Goal: Task Accomplishment & Management: Manage account settings

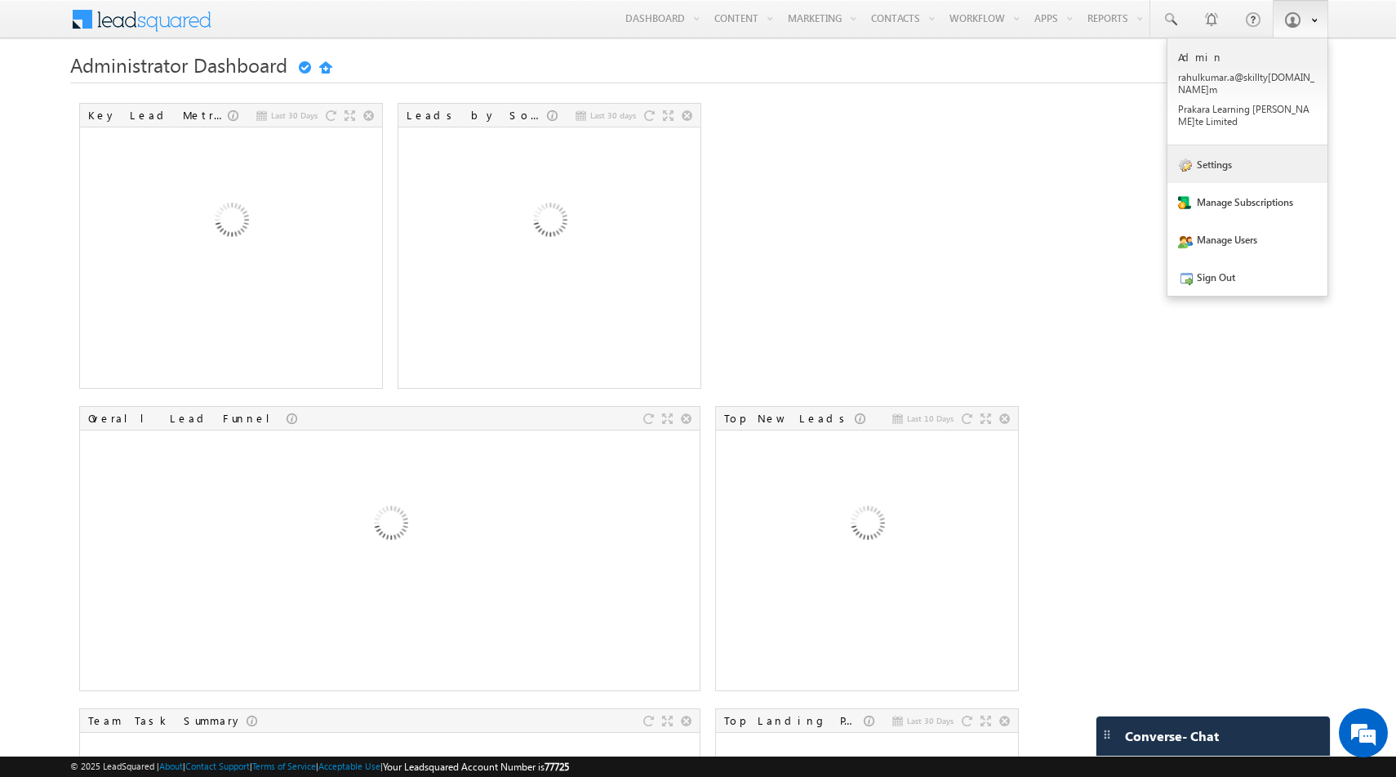
click at [1224, 148] on link "Settings" at bounding box center [1248, 164] width 160 height 38
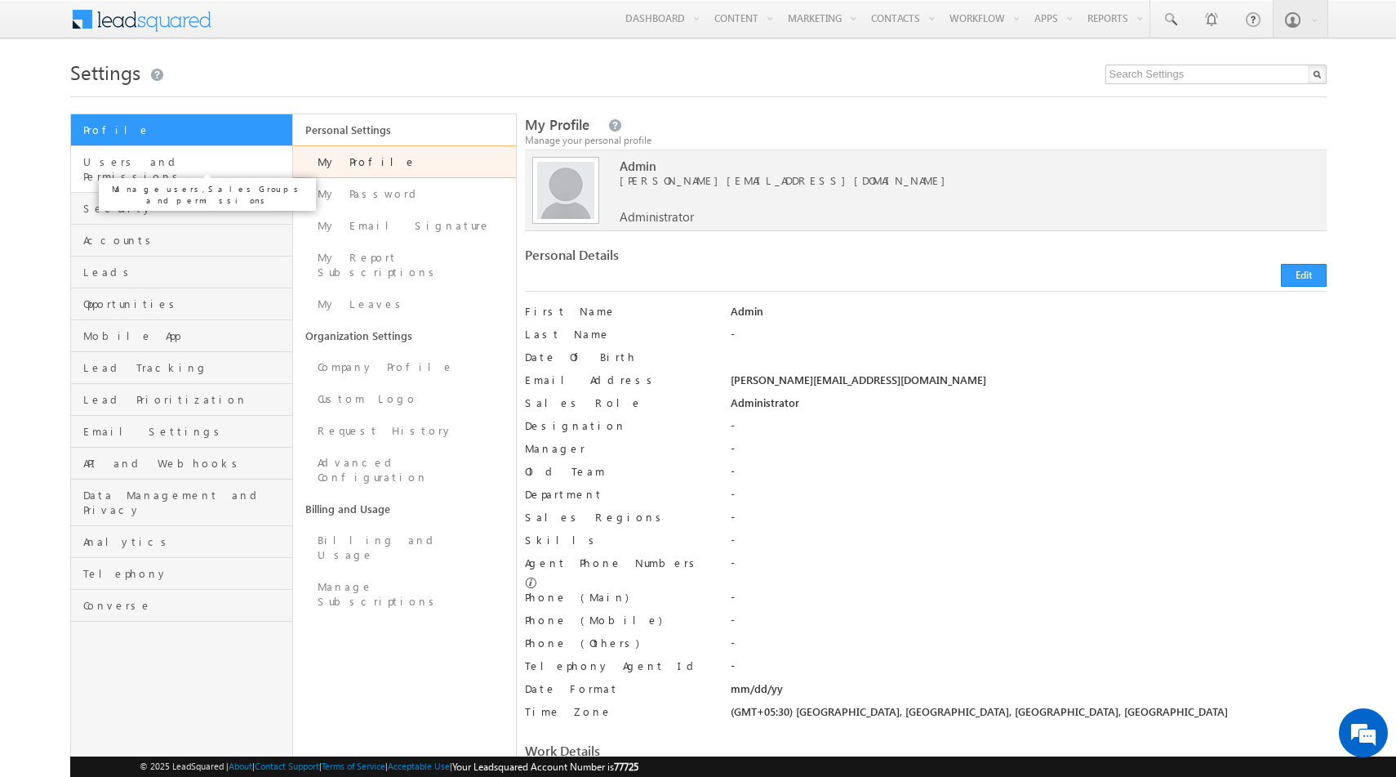
click at [136, 157] on span "Users and Permissions" at bounding box center [186, 168] width 206 height 29
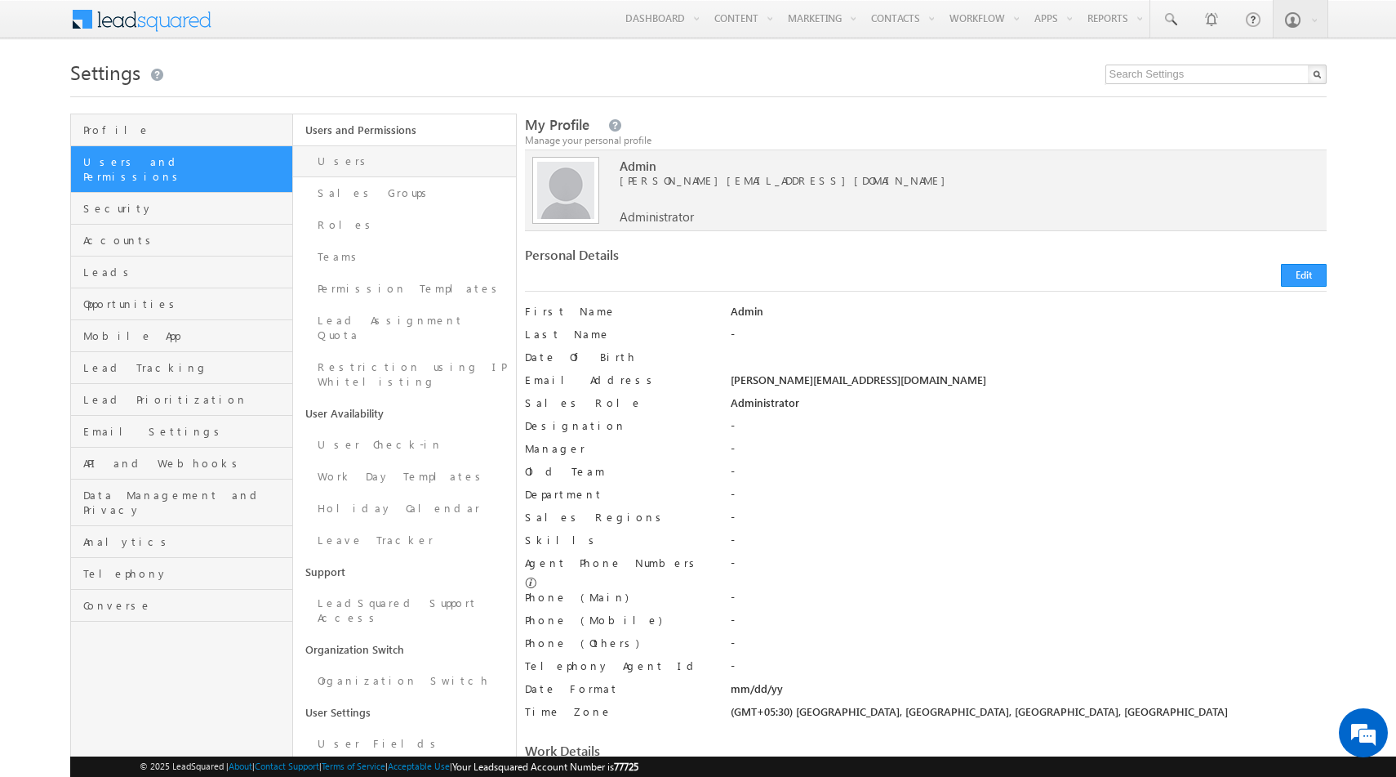
click at [359, 158] on link "Users" at bounding box center [404, 161] width 223 height 32
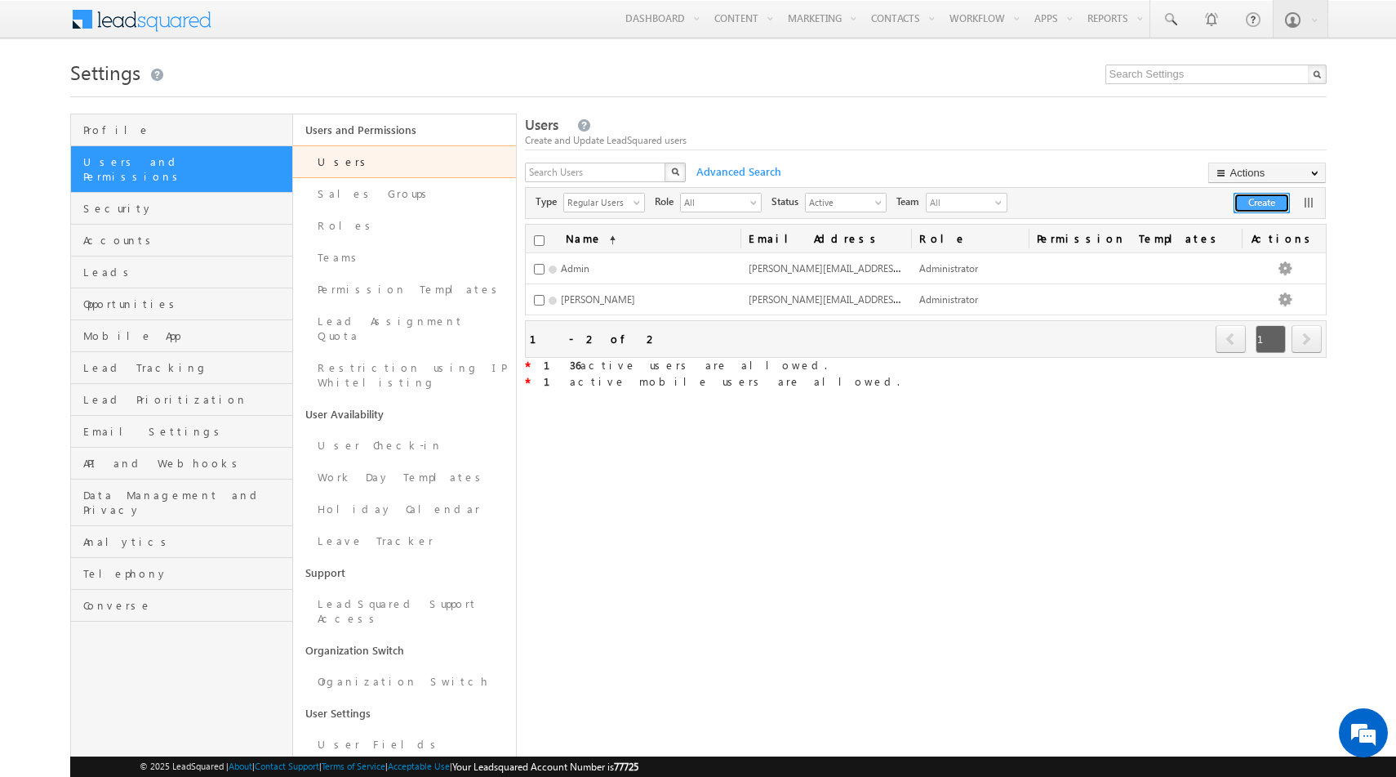
click at [1253, 207] on button "Create" at bounding box center [1262, 203] width 56 height 20
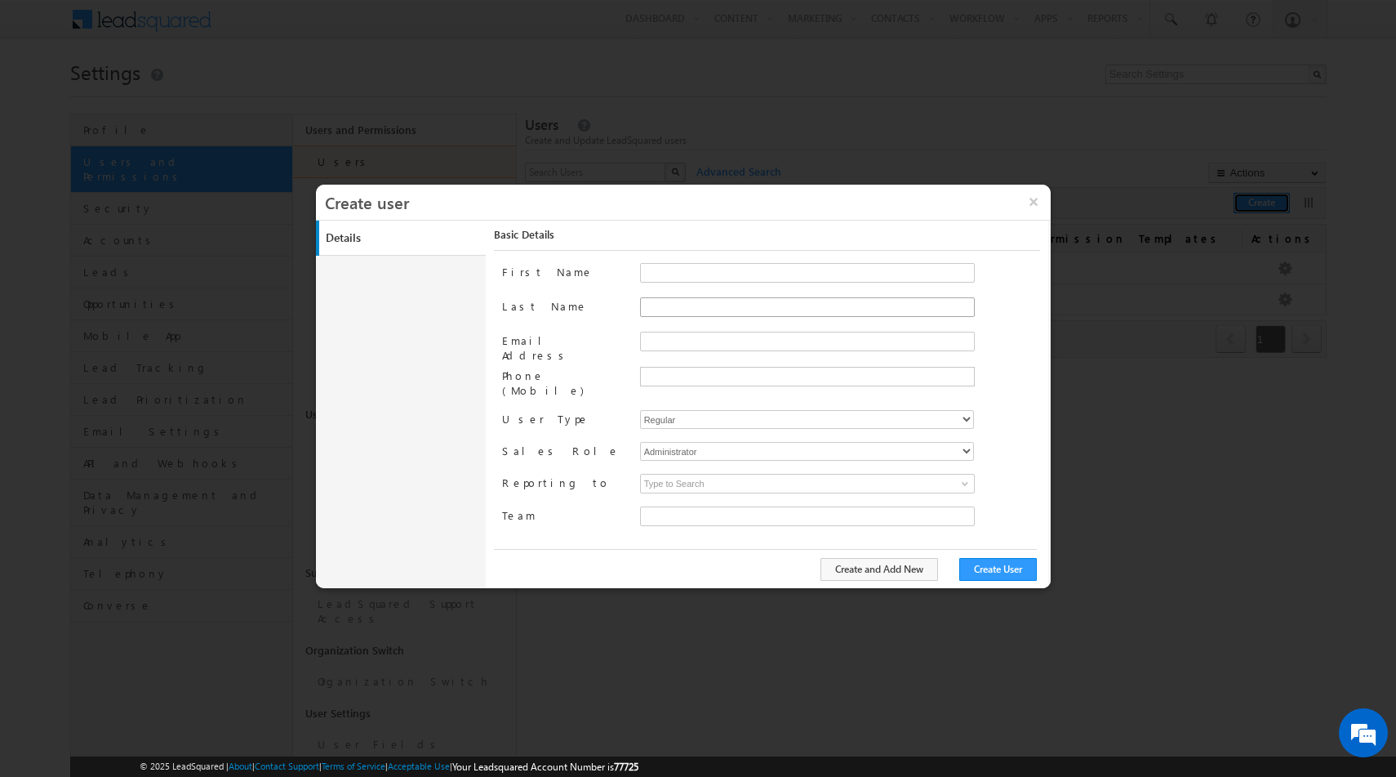
type input "e4a80525-0e53-11ed-a214-024bdf37e3a6"
click at [686, 272] on input "First Name" at bounding box center [807, 273] width 335 height 20
type input "Narasimha"
click at [673, 344] on input "Email Address" at bounding box center [807, 342] width 335 height 20
click at [740, 343] on input "narasimhareddy.p@dotutorials.com" at bounding box center [807, 342] width 335 height 20
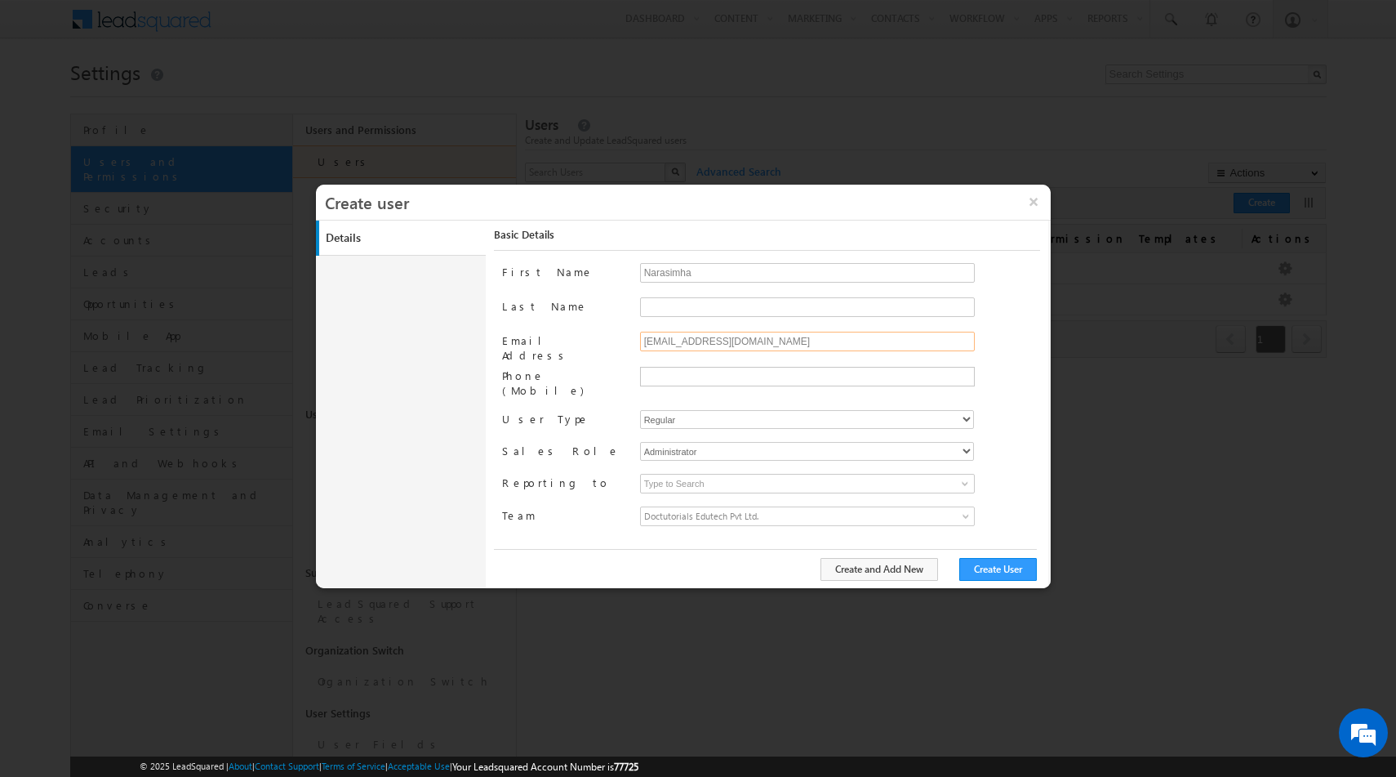
click at [826, 342] on input "narasimhareddy.p@doctutorials.com" at bounding box center [807, 342] width 335 height 20
type input "narasimhareddy.p@doctutorials.com"
click at [1008, 568] on button "Create User" at bounding box center [998, 569] width 78 height 23
click at [961, 513] on span at bounding box center [967, 519] width 13 height 13
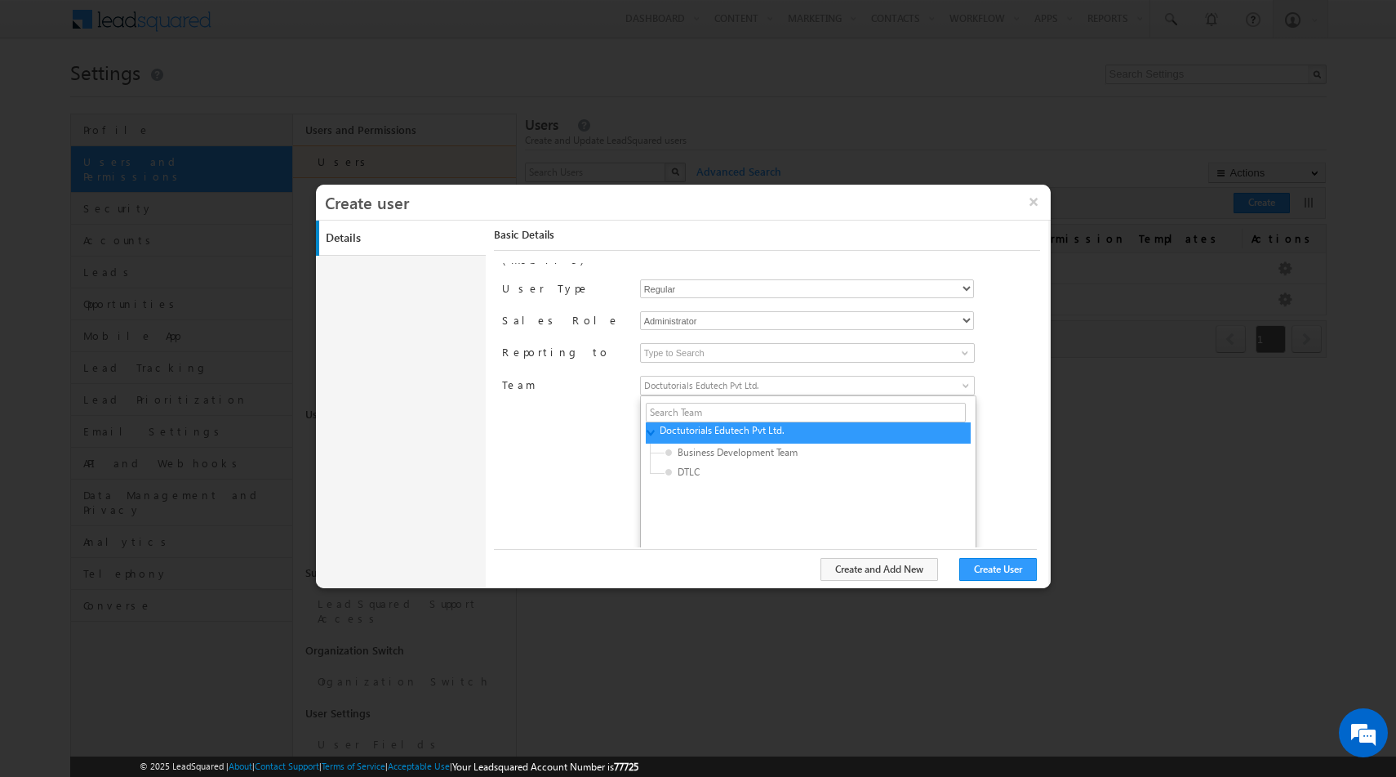
click at [1026, 376] on div "Doctutorials Edutech Pvt Ltd. e4a80525-0e53-11ed-a214-024bdf37e3a6 No records f…" at bounding box center [840, 390] width 400 height 28
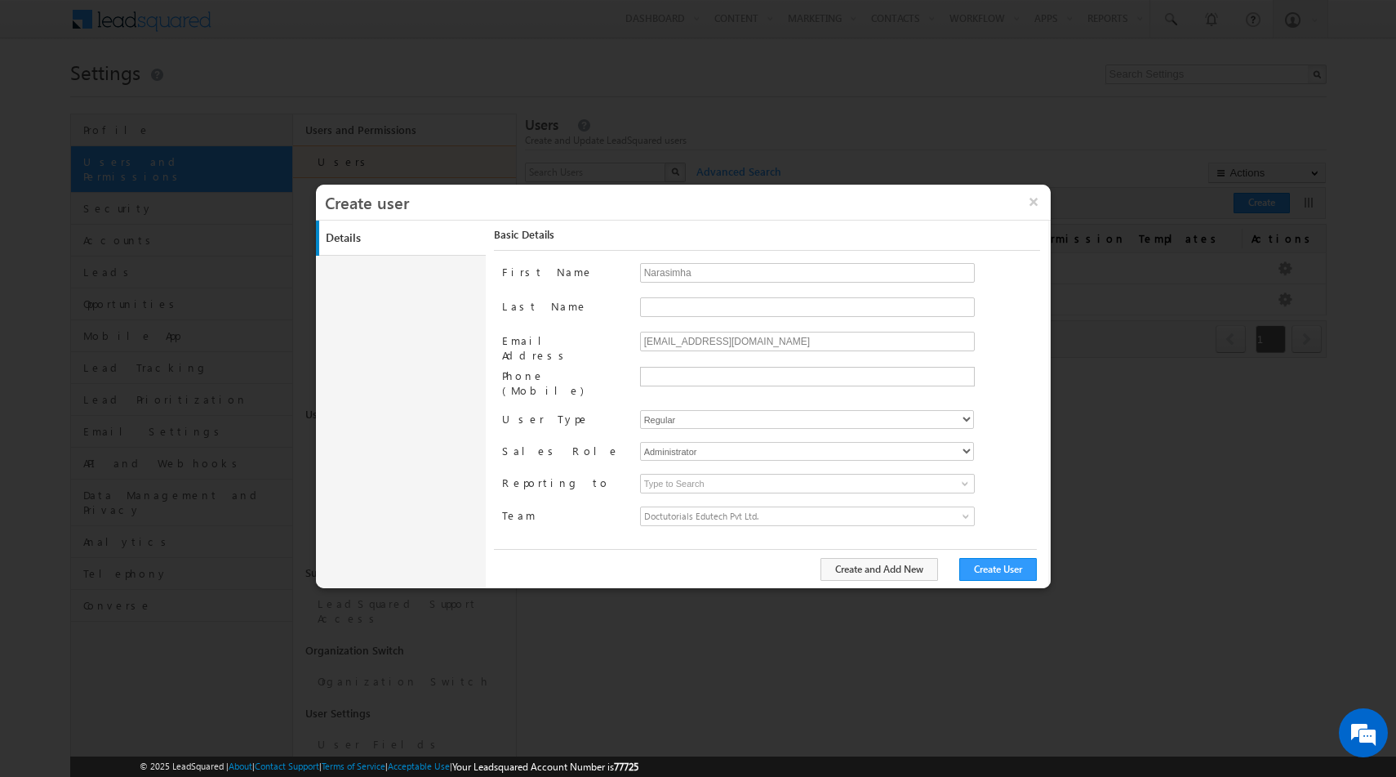
scroll to position [0, 0]
click at [1032, 205] on button "×" at bounding box center [1033, 202] width 35 height 34
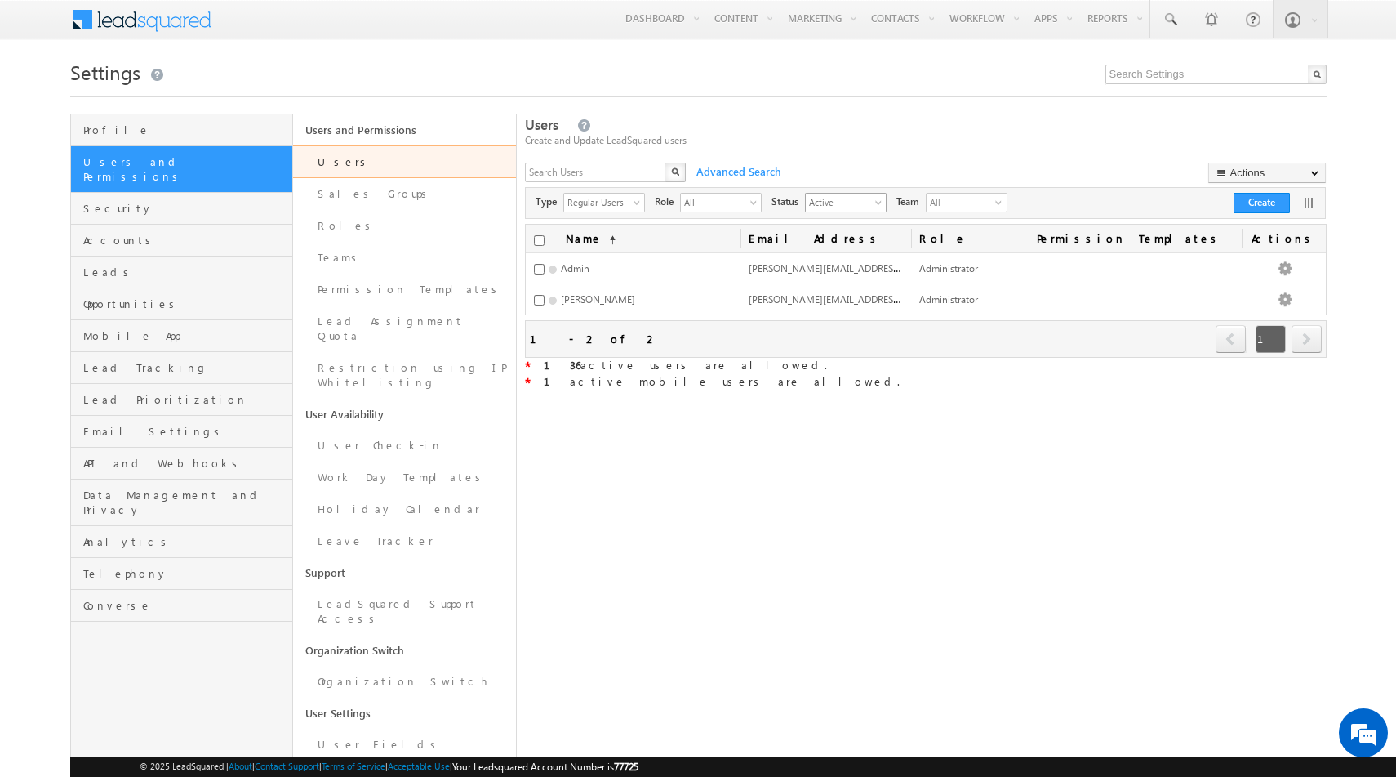
click at [836, 197] on span "Active" at bounding box center [839, 202] width 67 height 16
click at [830, 254] on li "Inactive" at bounding box center [847, 255] width 80 height 16
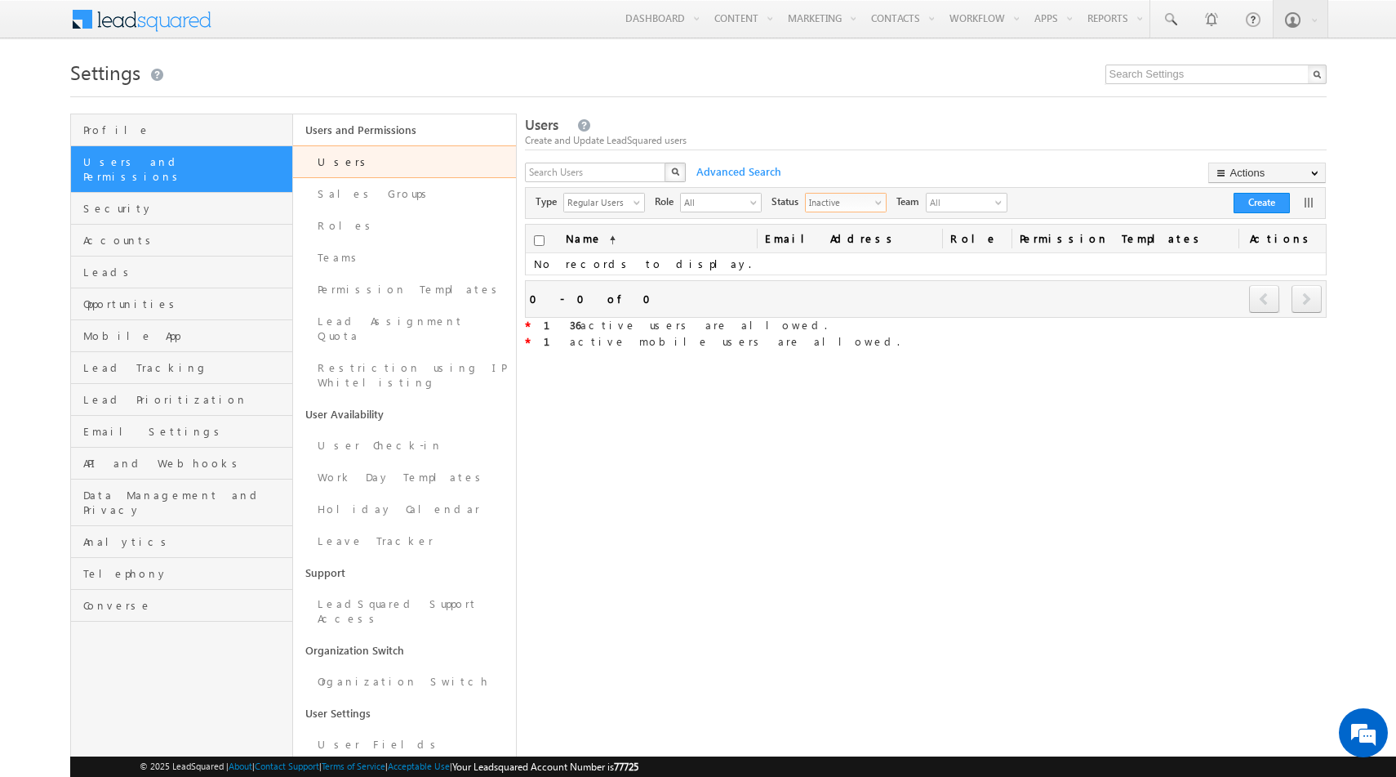
click at [844, 202] on span "Inactive" at bounding box center [839, 202] width 67 height 16
click at [825, 238] on li "Active" at bounding box center [847, 238] width 80 height 16
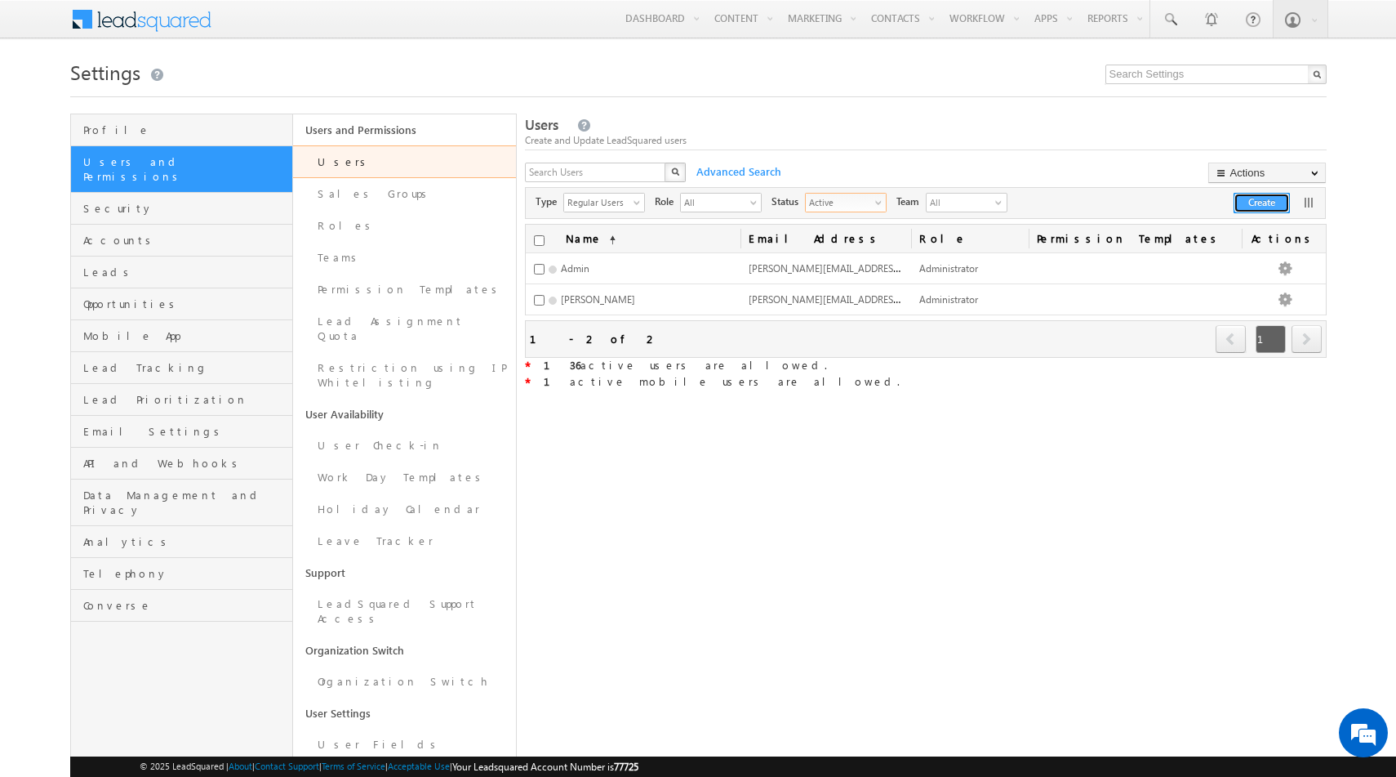
click at [1252, 213] on button "Create" at bounding box center [1262, 203] width 56 height 20
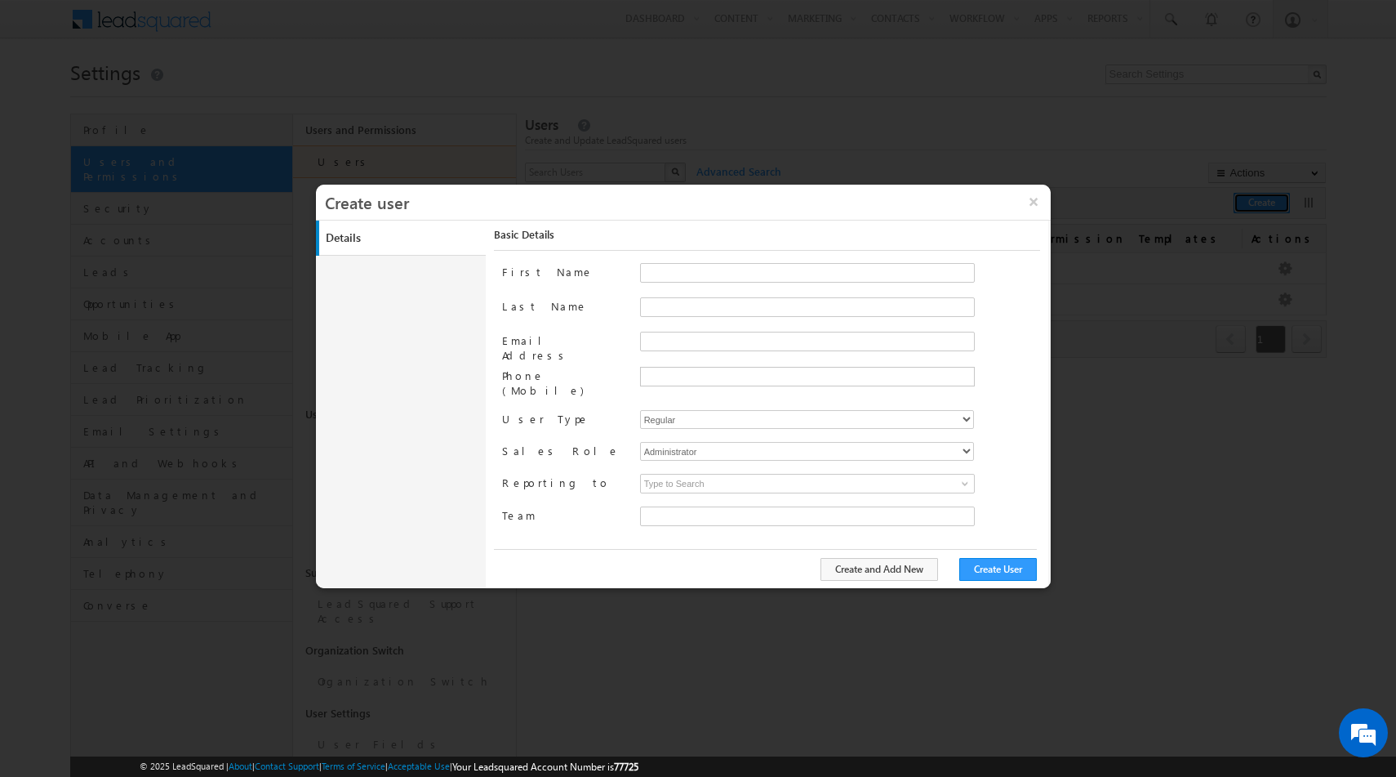
type input "e4a80525-0e53-11ed-a214-024bdf37e3a6"
click at [665, 269] on input "First Name" at bounding box center [807, 273] width 335 height 20
type input "Narasimha"
click at [676, 338] on input "Email Address" at bounding box center [807, 342] width 335 height 20
type input "narasimhareddy.p@doctutorials.com"
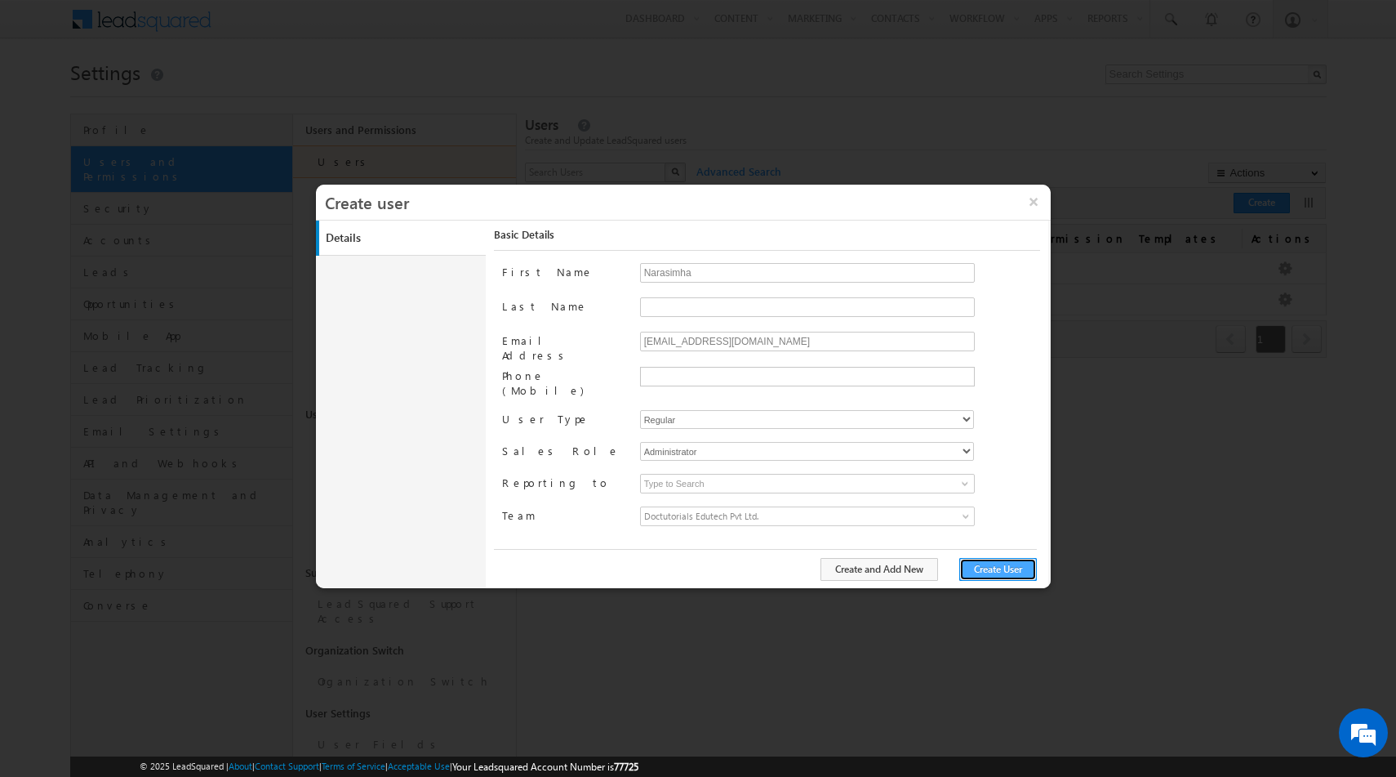
click at [997, 567] on button "Create User" at bounding box center [998, 569] width 78 height 23
click at [989, 568] on button "Create User" at bounding box center [998, 569] width 78 height 23
click at [1039, 207] on button "×" at bounding box center [1033, 202] width 35 height 34
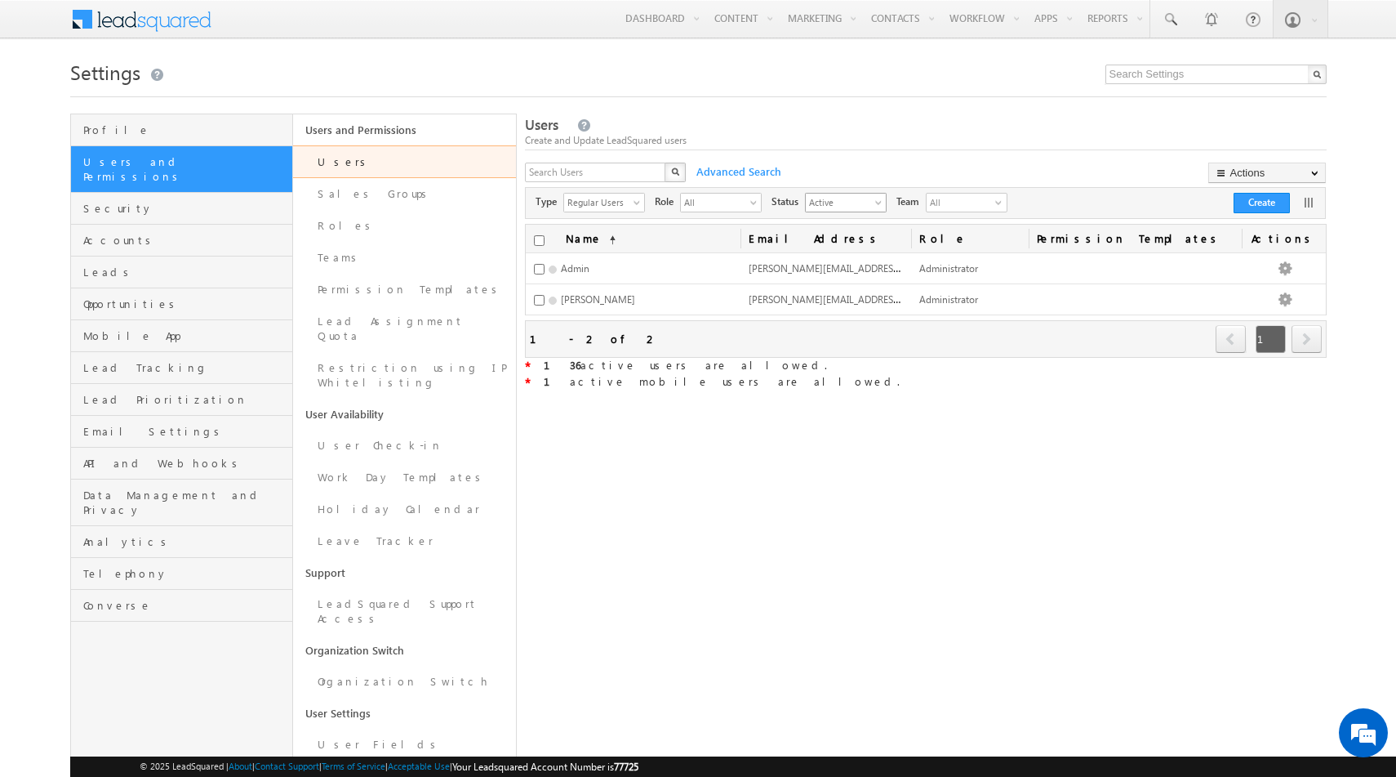
click at [870, 206] on span "Active" at bounding box center [839, 202] width 67 height 16
click at [848, 218] on li "All" at bounding box center [847, 222] width 80 height 16
click at [114, 265] on span "Leads" at bounding box center [186, 272] width 206 height 15
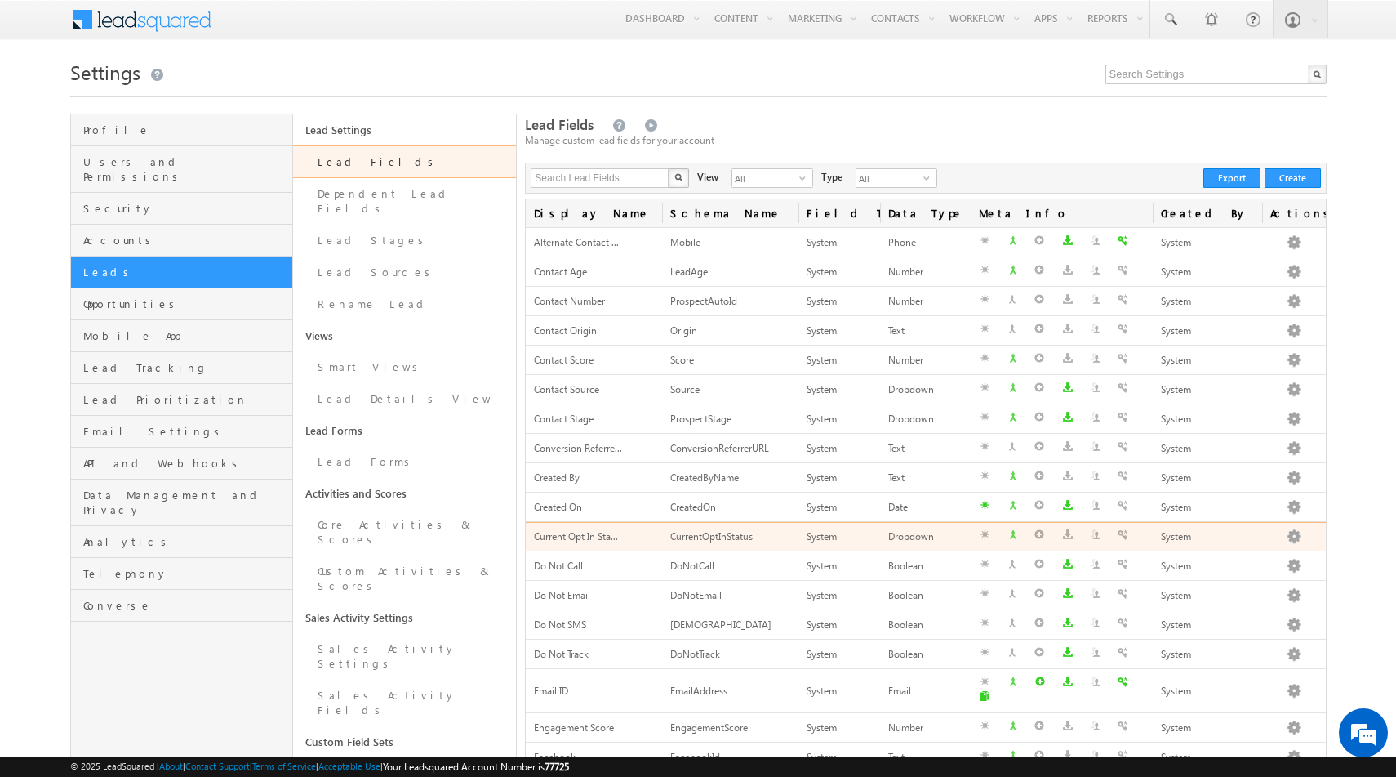
scroll to position [352, 0]
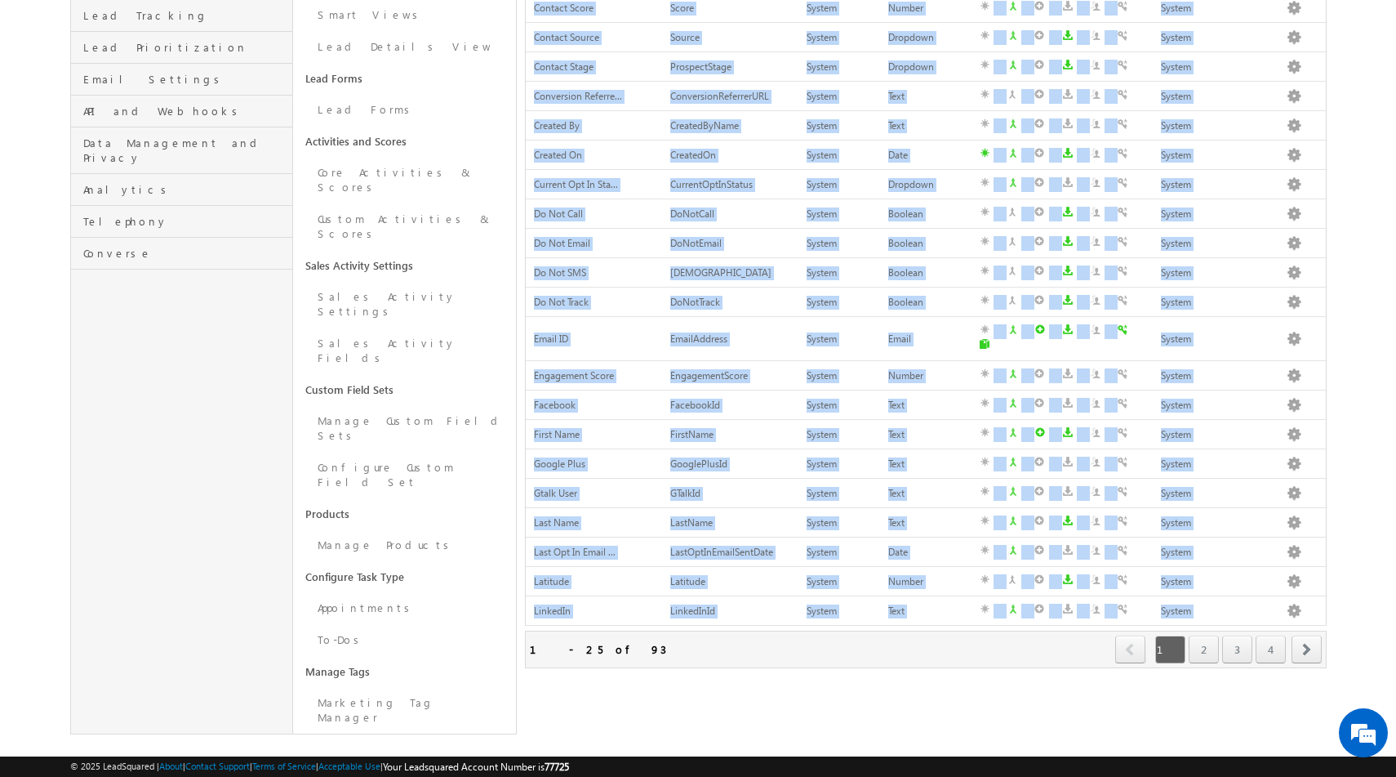
drag, startPoint x: 609, startPoint y: 635, endPoint x: 508, endPoint y: 633, distance: 101.3
click at [508, 633] on div "Profile Users and Permissions Security Accounts Leads Opportunities Mobile App …" at bounding box center [698, 248] width 1257 height 972
click at [711, 695] on div "Lead Fields Manage custom lead fields for your account Search Lead Fields X 93 …" at bounding box center [925, 248] width 801 height 972
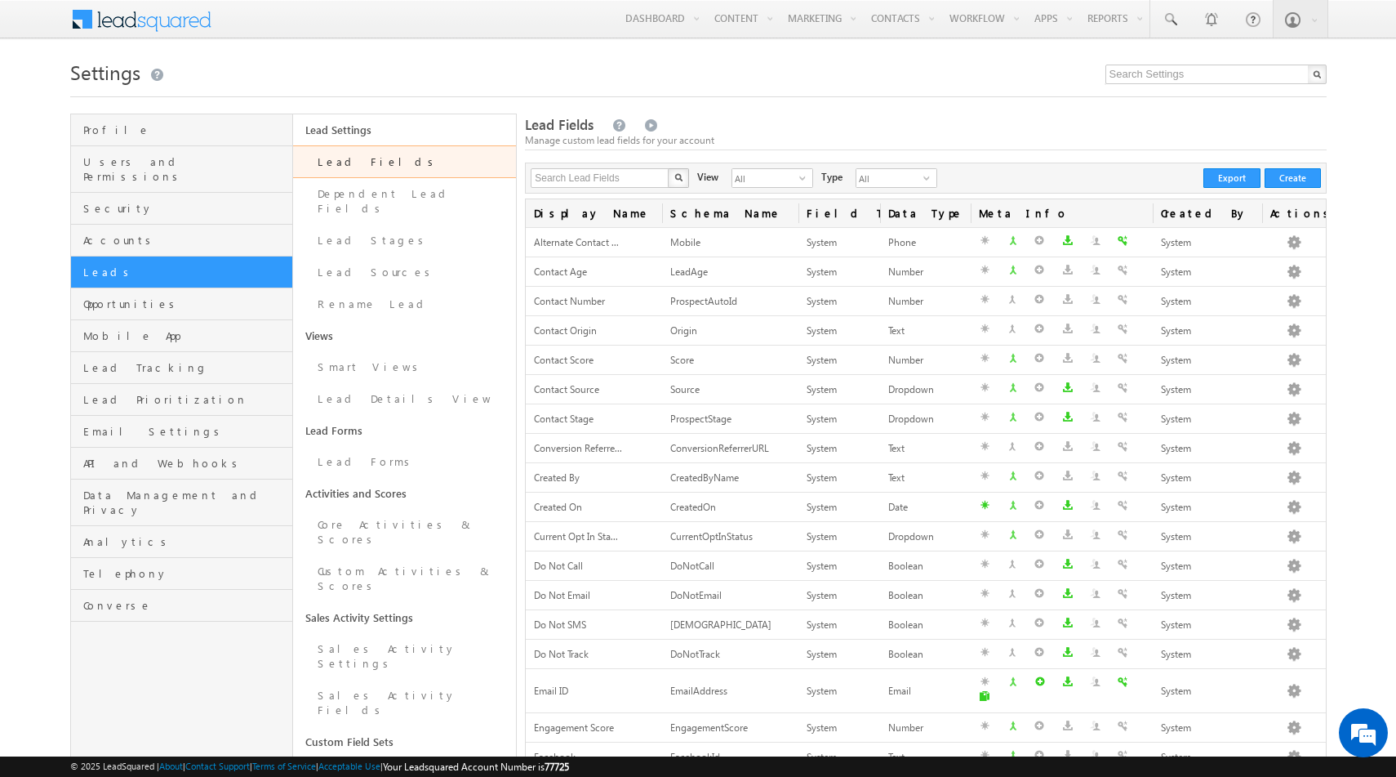
scroll to position [0, 0]
click at [352, 225] on link "Lead Stages" at bounding box center [404, 241] width 223 height 32
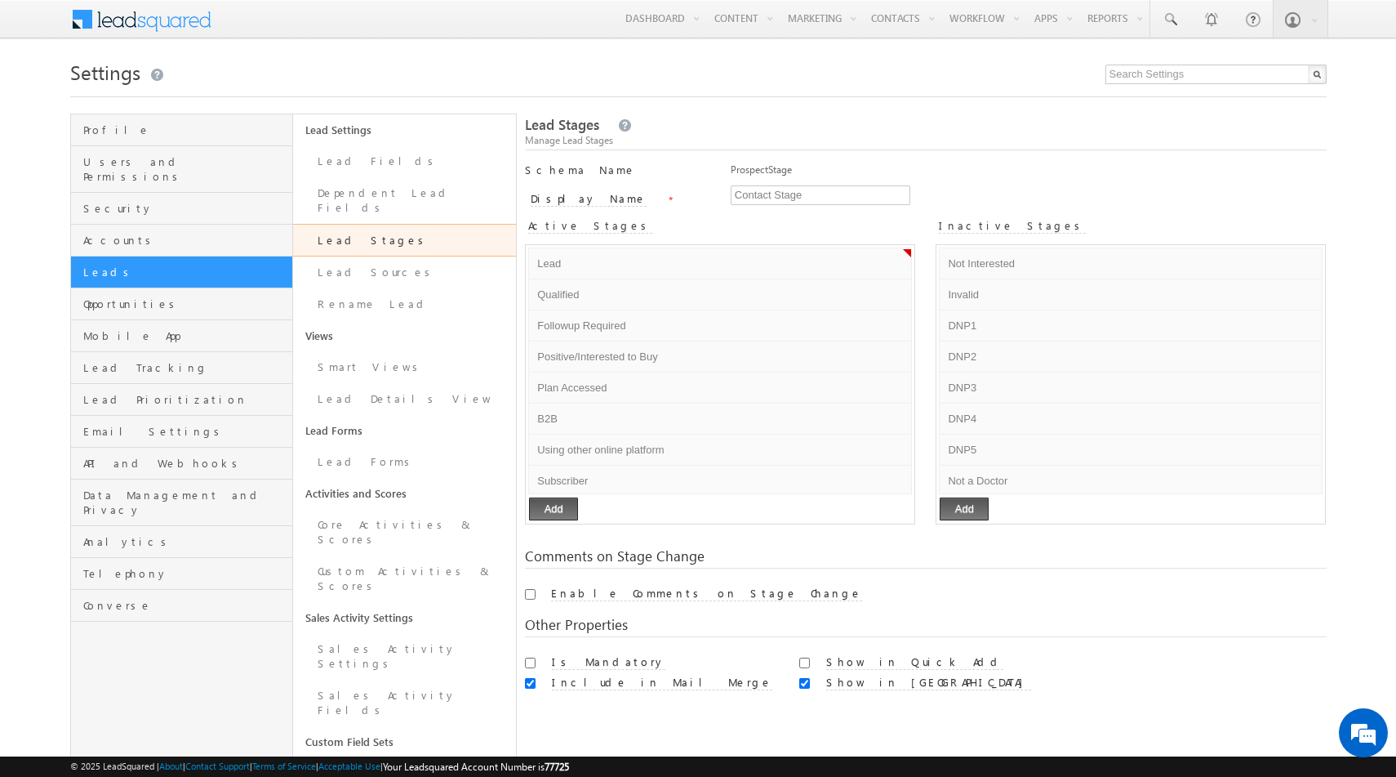
drag, startPoint x: 600, startPoint y: 769, endPoint x: 572, endPoint y: 769, distance: 28.6
click at [572, 769] on div "© 2025 LeadSquared | About | Contact Support | Terms of Service | Acceptable Us…" at bounding box center [698, 767] width 1257 height 16
copy span "77725"
click at [157, 127] on span "Profile" at bounding box center [186, 129] width 206 height 15
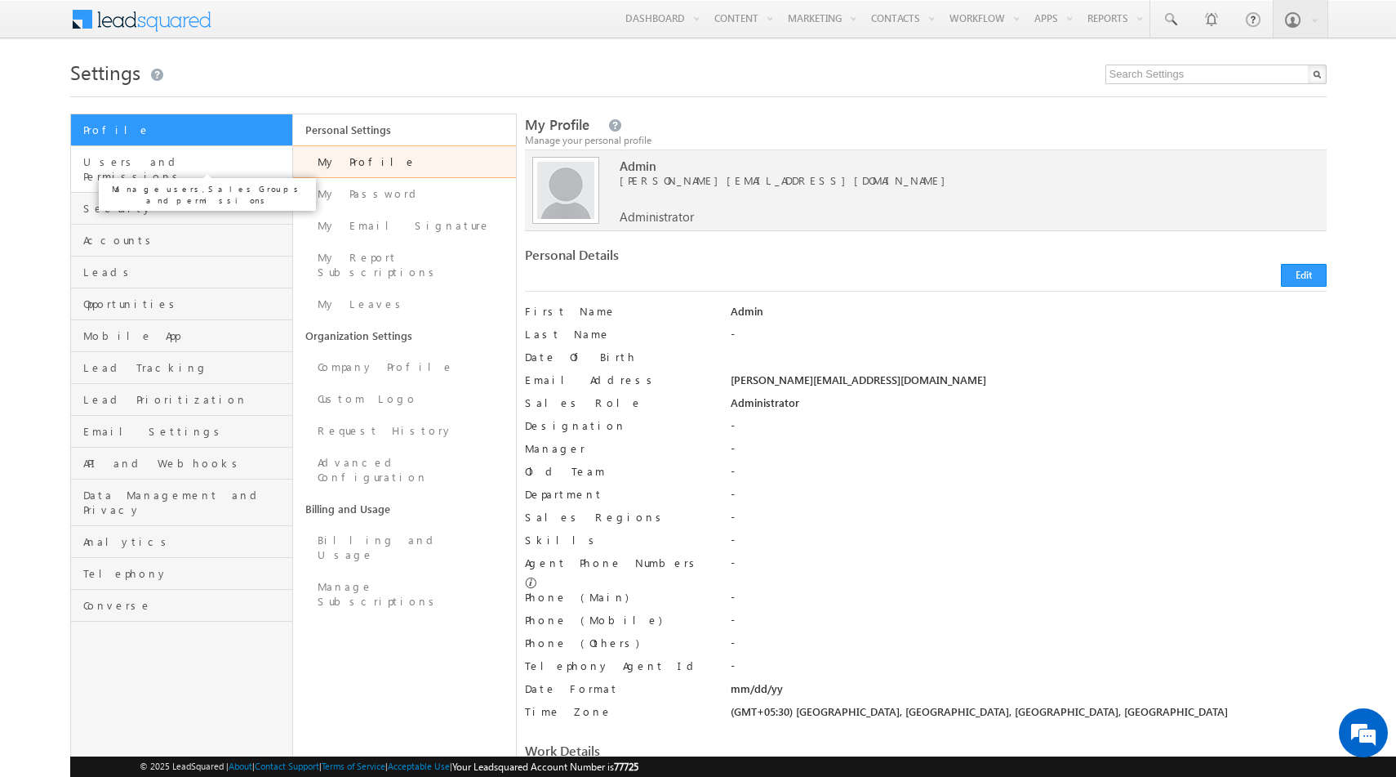
click at [156, 161] on span "Users and Permissions" at bounding box center [186, 168] width 206 height 29
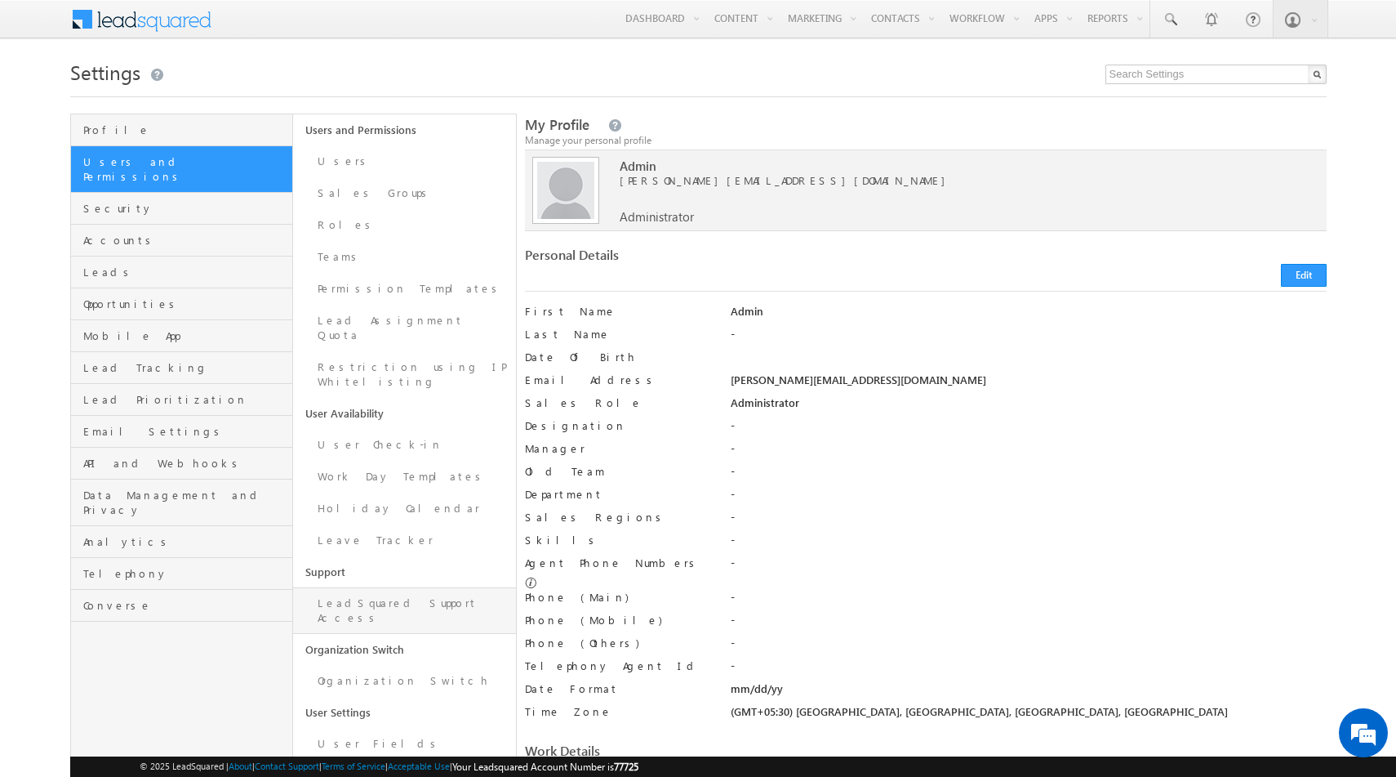
click at [384, 587] on link "LeadSquared Support Access" at bounding box center [404, 610] width 223 height 47
click at [429, 587] on link "LeadSquared Support Access" at bounding box center [404, 610] width 223 height 47
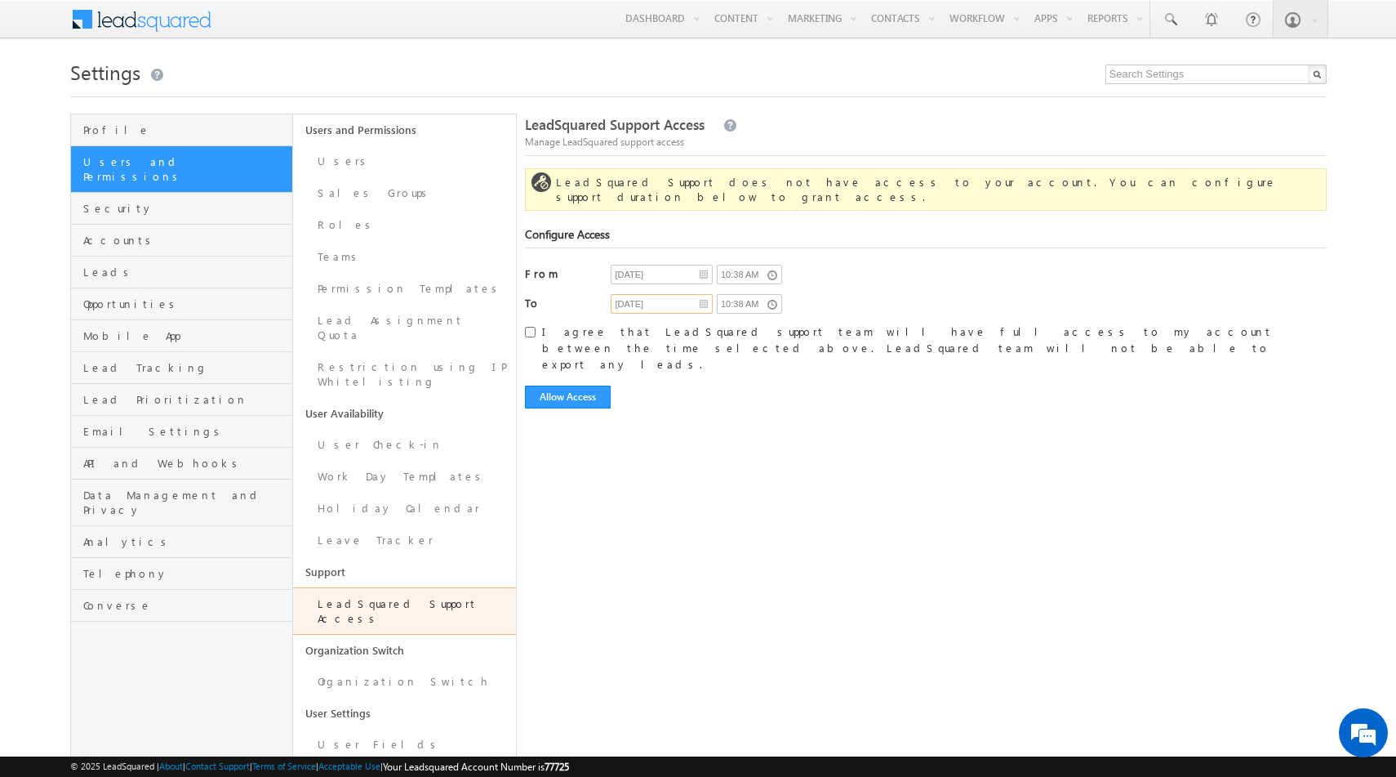
click at [706, 294] on input "[DATE]" at bounding box center [662, 304] width 102 height 20
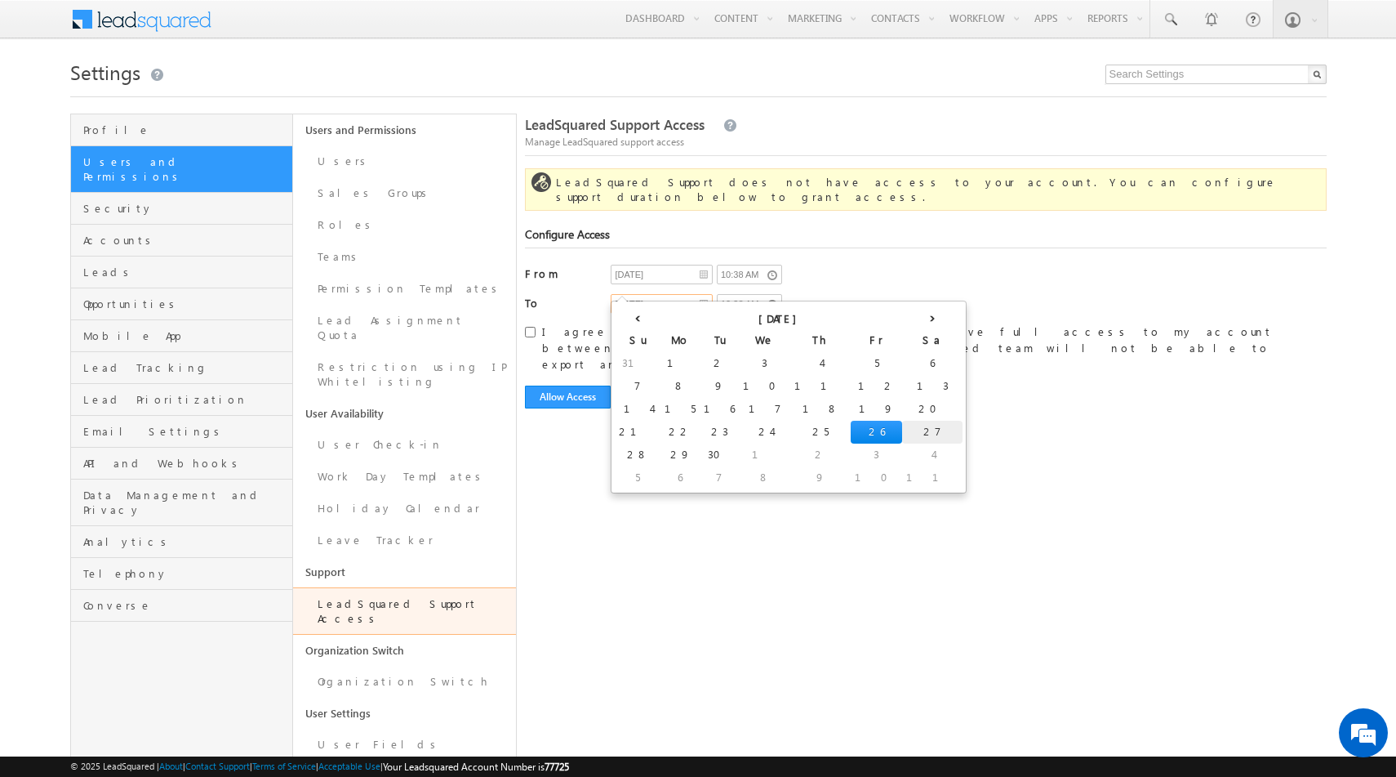
click at [902, 436] on td "27" at bounding box center [932, 432] width 60 height 23
type input "[DATE]"
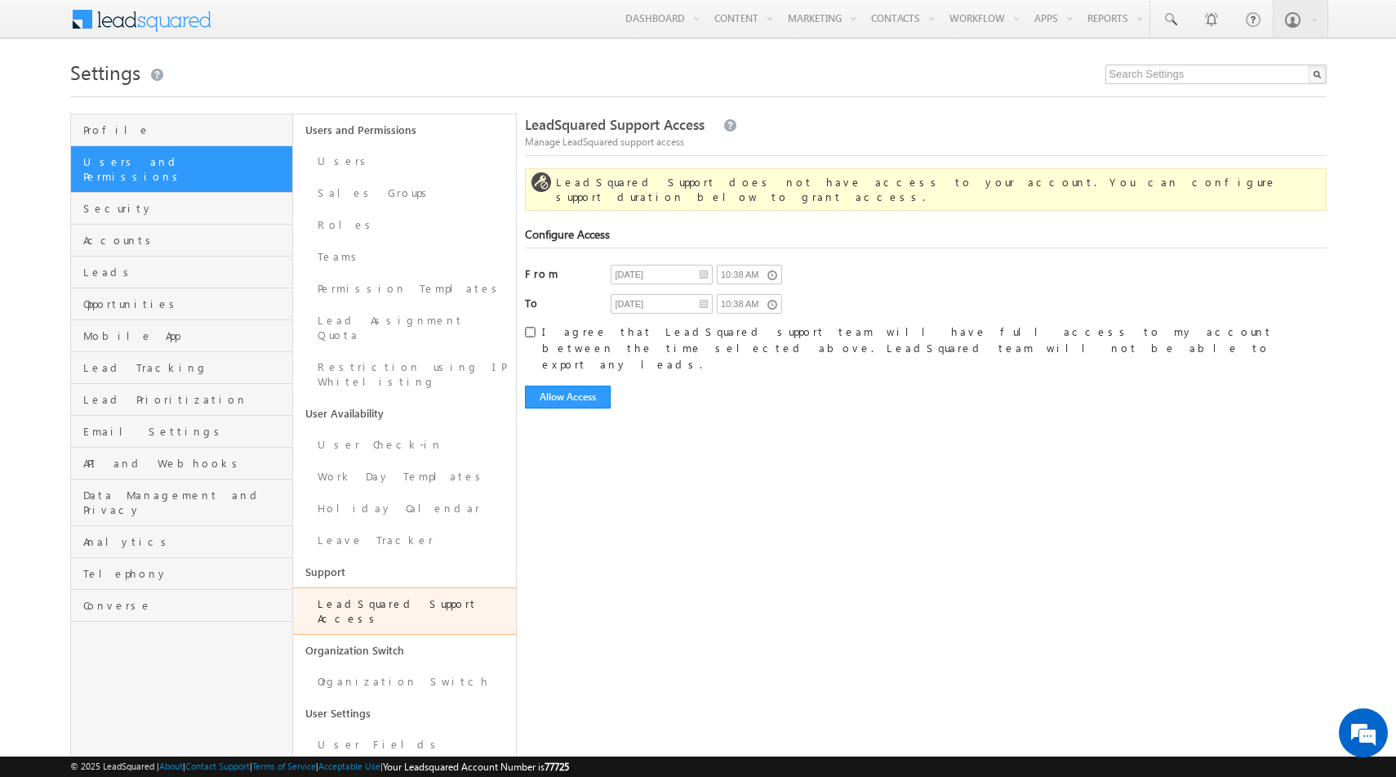
click at [531, 327] on input "I agree that LeadSquared support team will have full access to my account betwe…" at bounding box center [530, 332] width 11 height 11
checkbox input "true"
click at [588, 385] on button "Allow Access" at bounding box center [568, 396] width 86 height 23
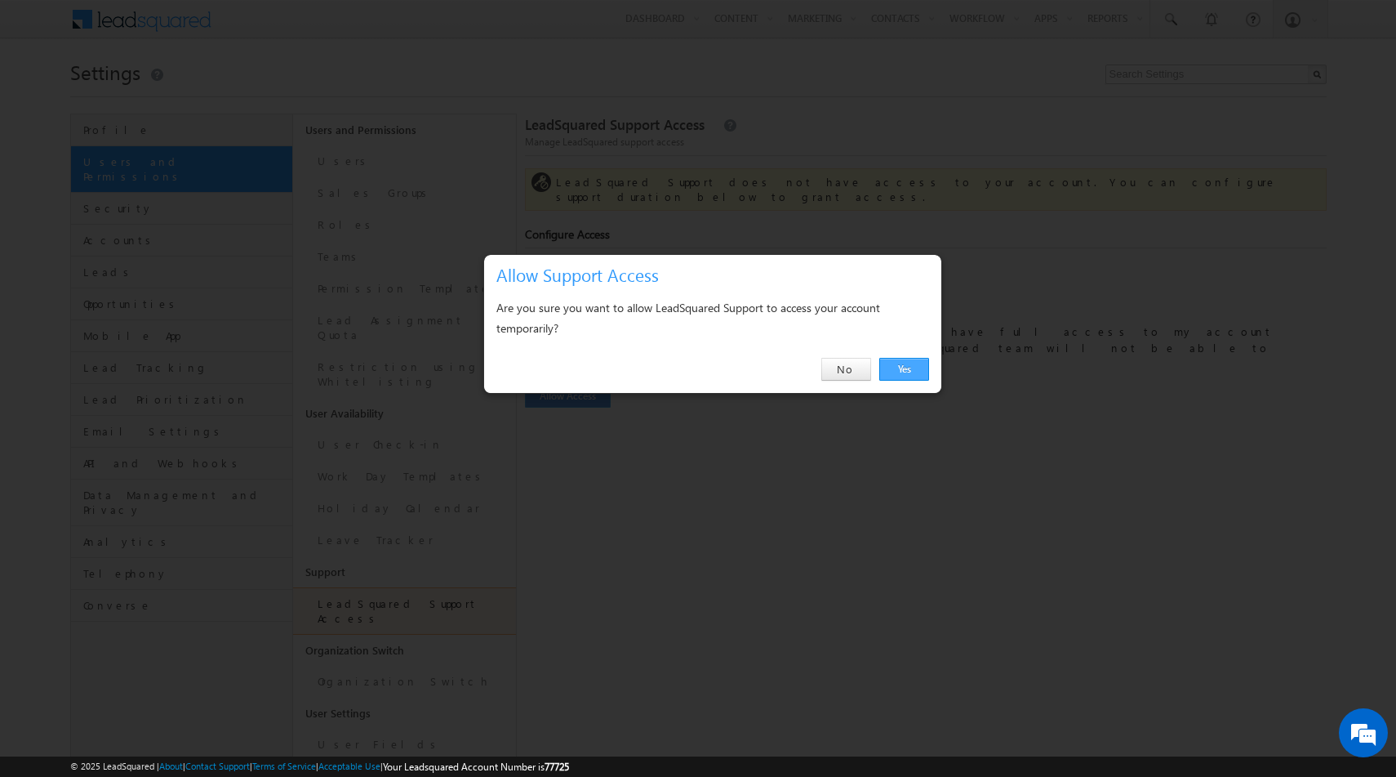
click at [917, 376] on link "Yes" at bounding box center [904, 369] width 50 height 23
